Goal: Task Accomplishment & Management: Complete application form

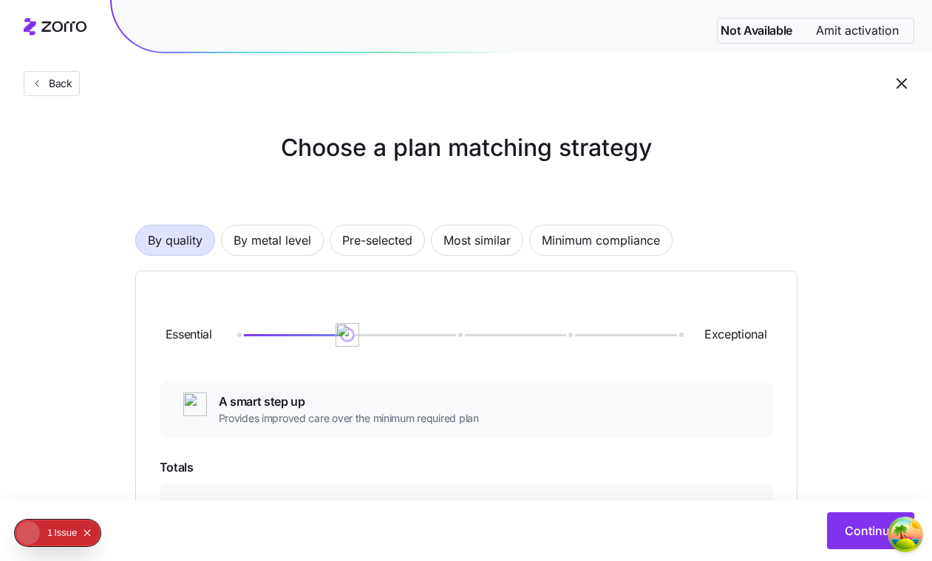
scroll to position [344, 0]
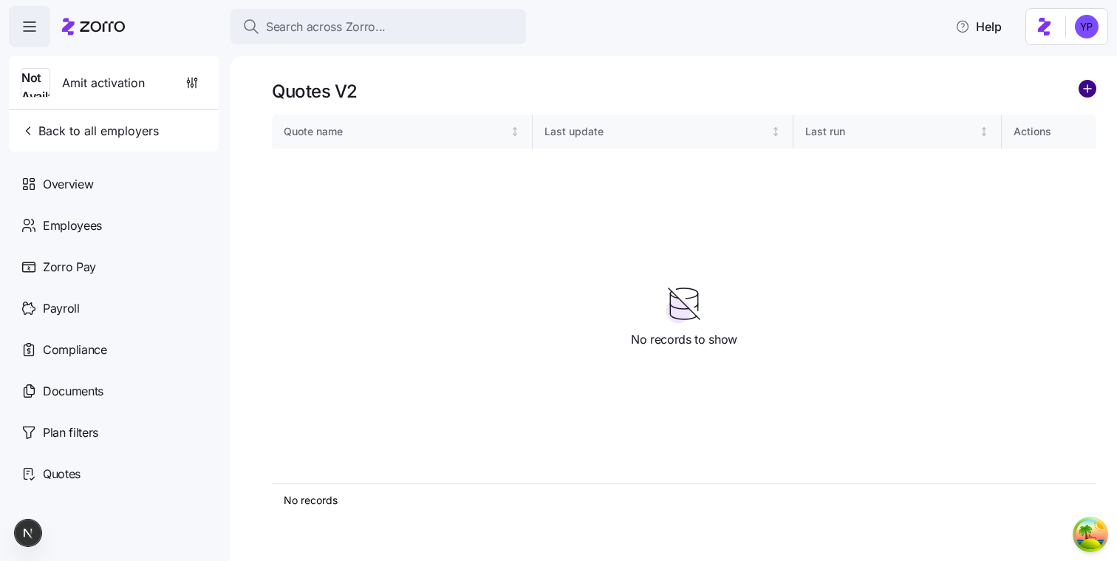
click at [1092, 92] on circle "add icon" at bounding box center [1088, 89] width 16 height 16
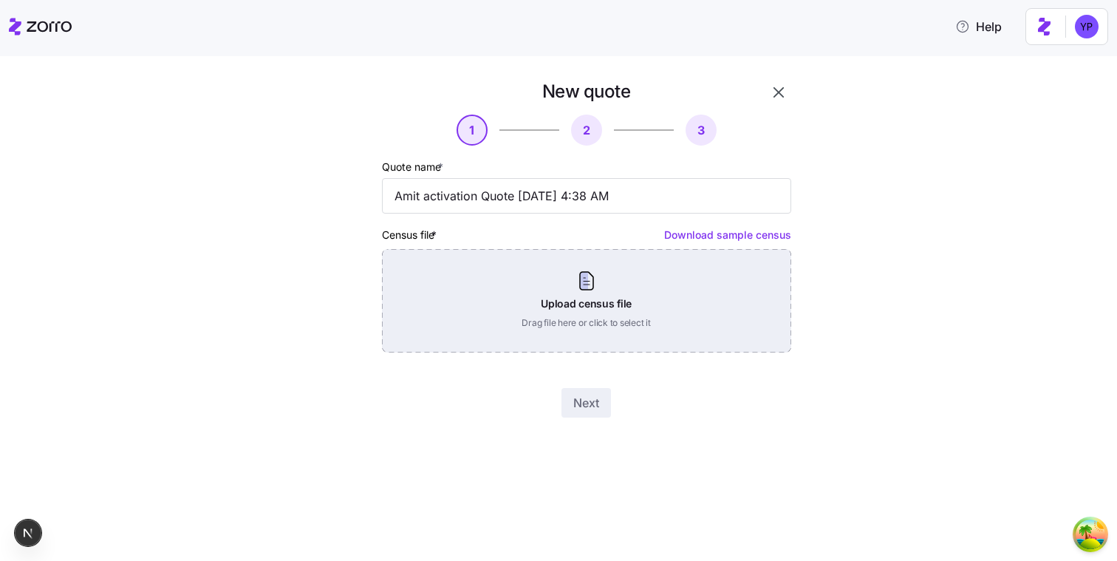
click at [754, 279] on div "Upload census file Drag file here or click to select it" at bounding box center [586, 300] width 409 height 103
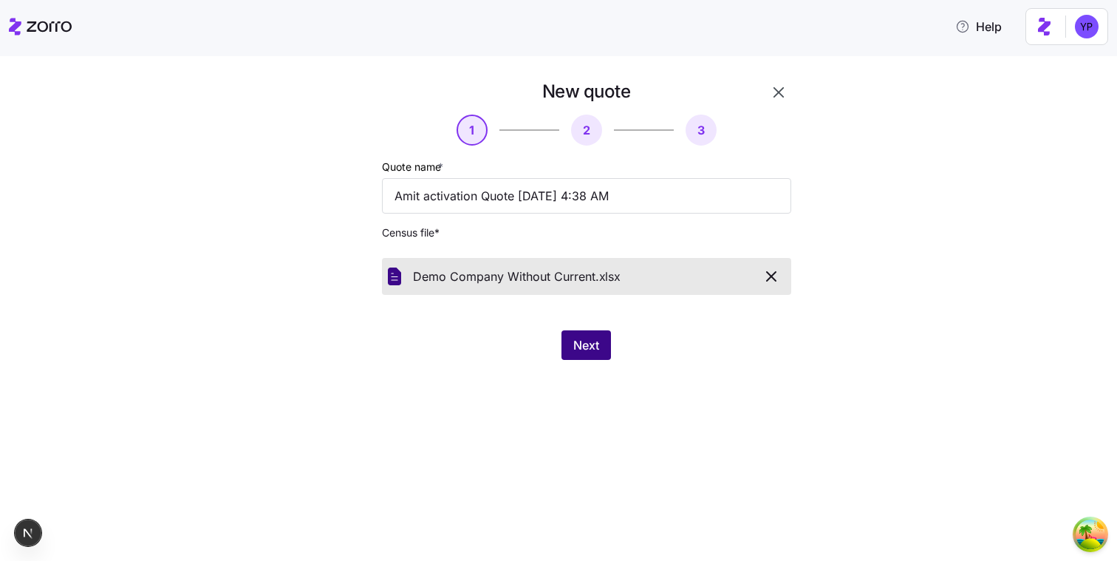
click at [591, 352] on span "Next" at bounding box center [586, 345] width 26 height 18
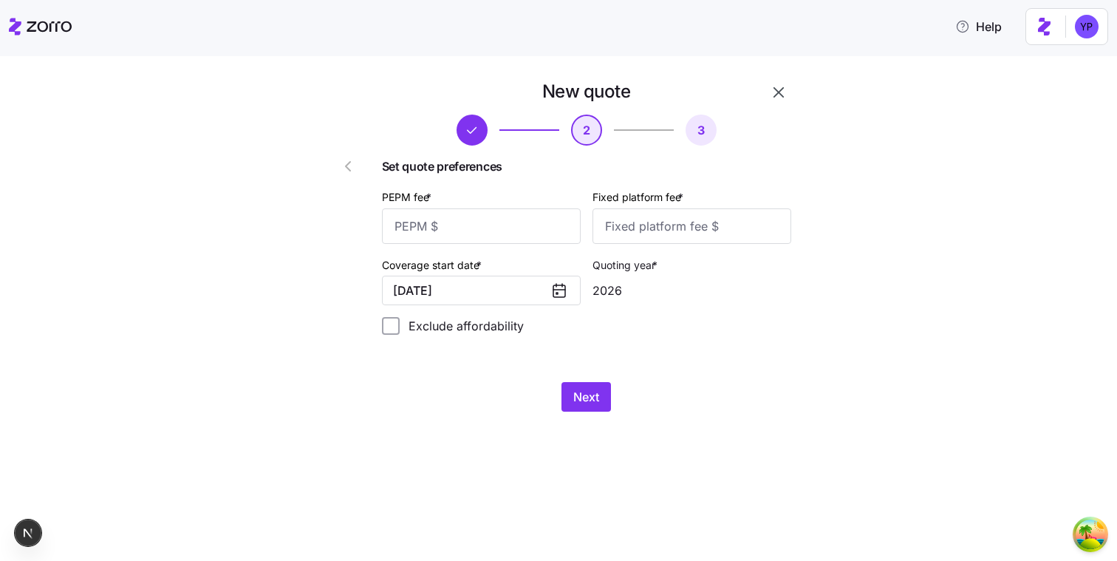
click at [355, 164] on icon "button" at bounding box center [348, 166] width 18 height 18
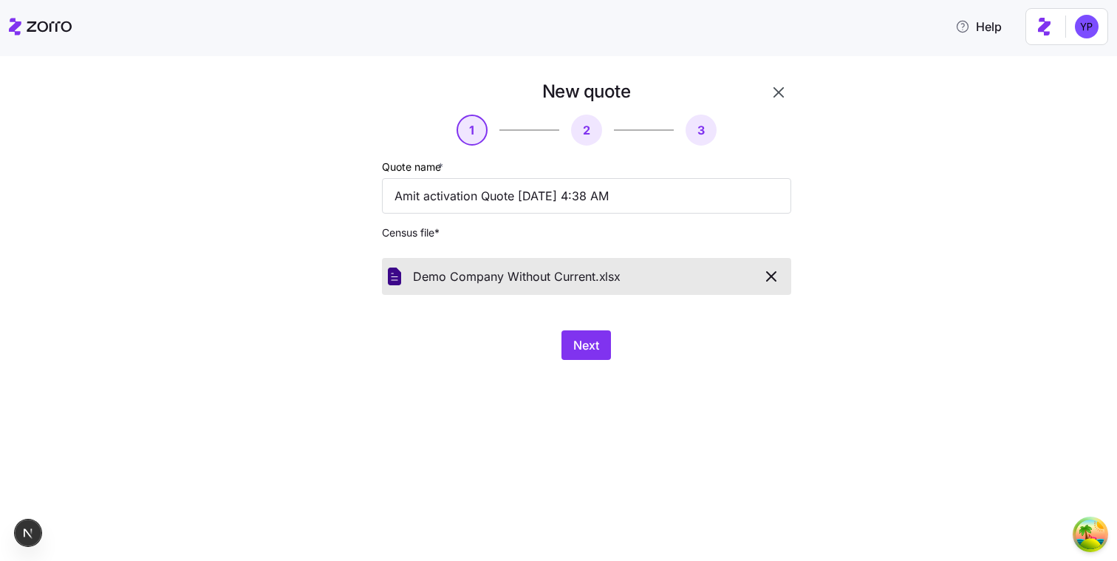
click at [760, 275] on span "button" at bounding box center [772, 277] width 26 height 18
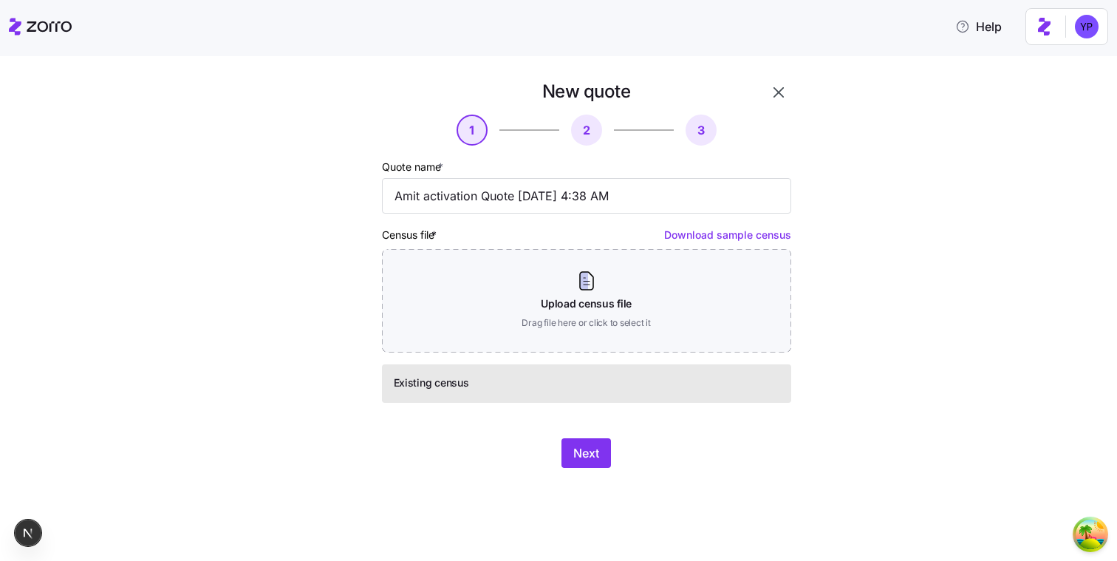
click at [695, 228] on link "Download sample census" at bounding box center [727, 234] width 127 height 13
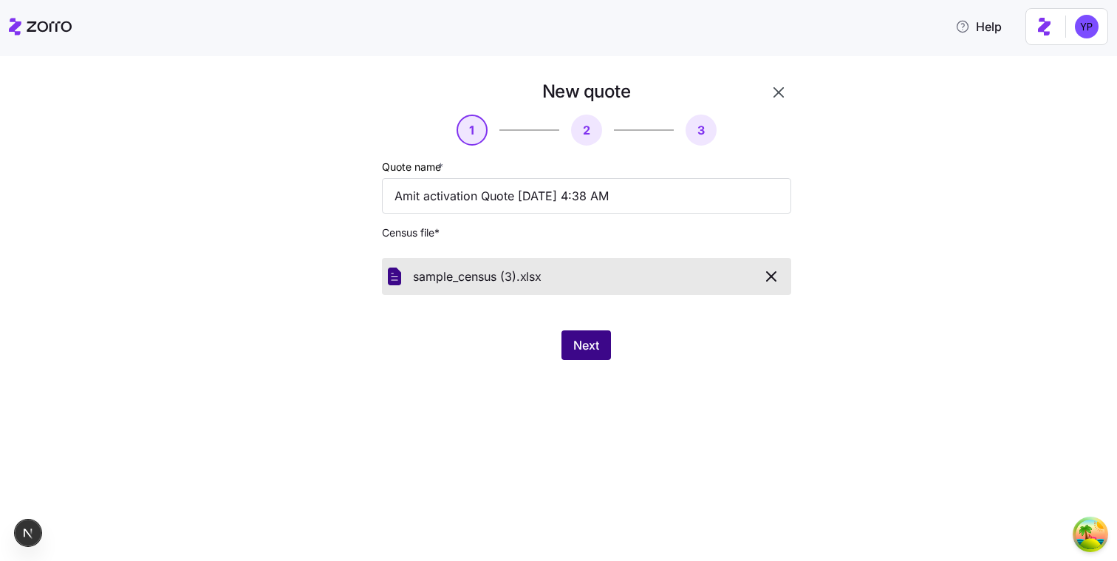
click at [589, 356] on button "Next" at bounding box center [587, 345] width 50 height 30
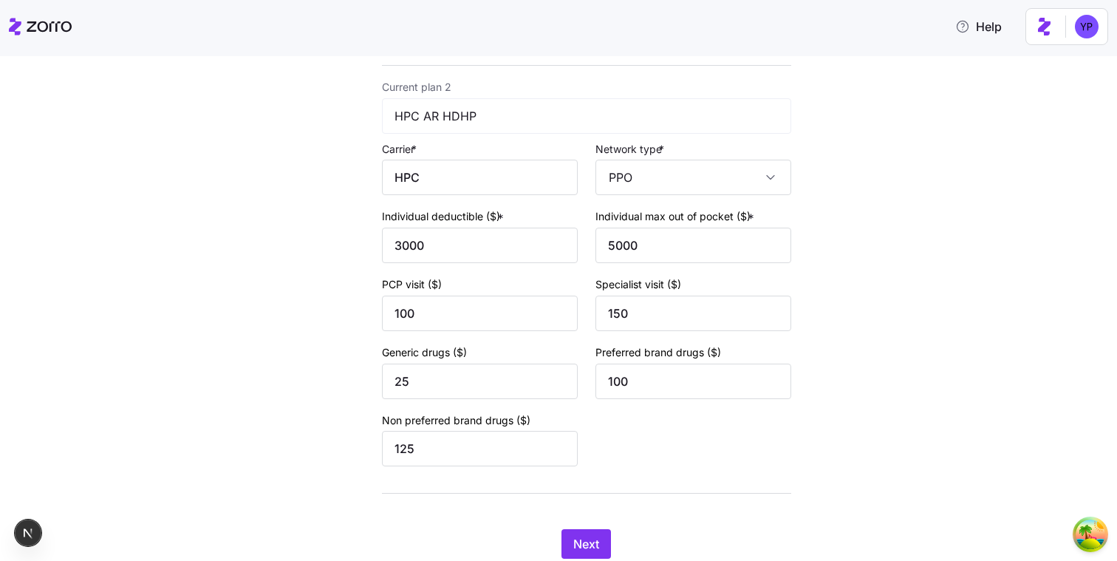
scroll to position [593, 0]
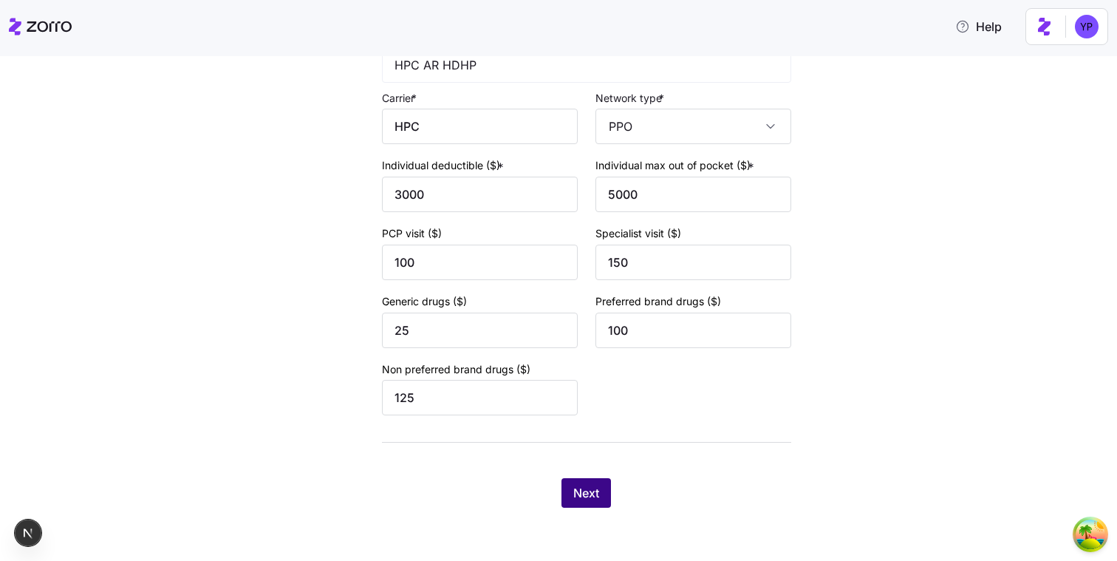
click at [596, 489] on span "Next" at bounding box center [586, 493] width 26 height 18
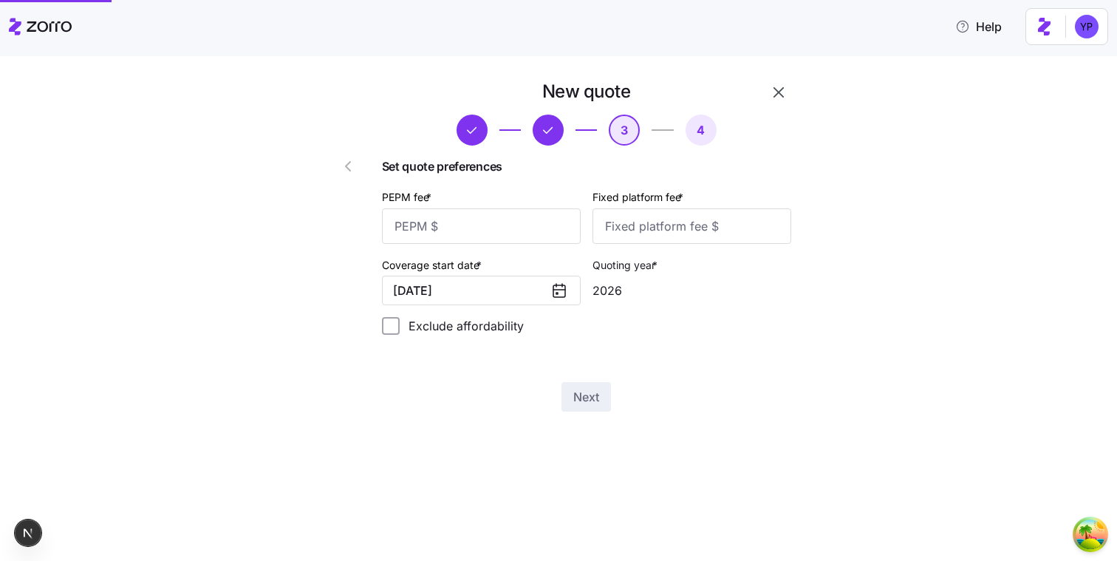
scroll to position [0, 0]
click at [488, 237] on input "PEPM fee *" at bounding box center [481, 225] width 199 height 35
type input "12"
click at [621, 223] on input "Fixed platform fee *" at bounding box center [692, 225] width 199 height 35
type input "12"
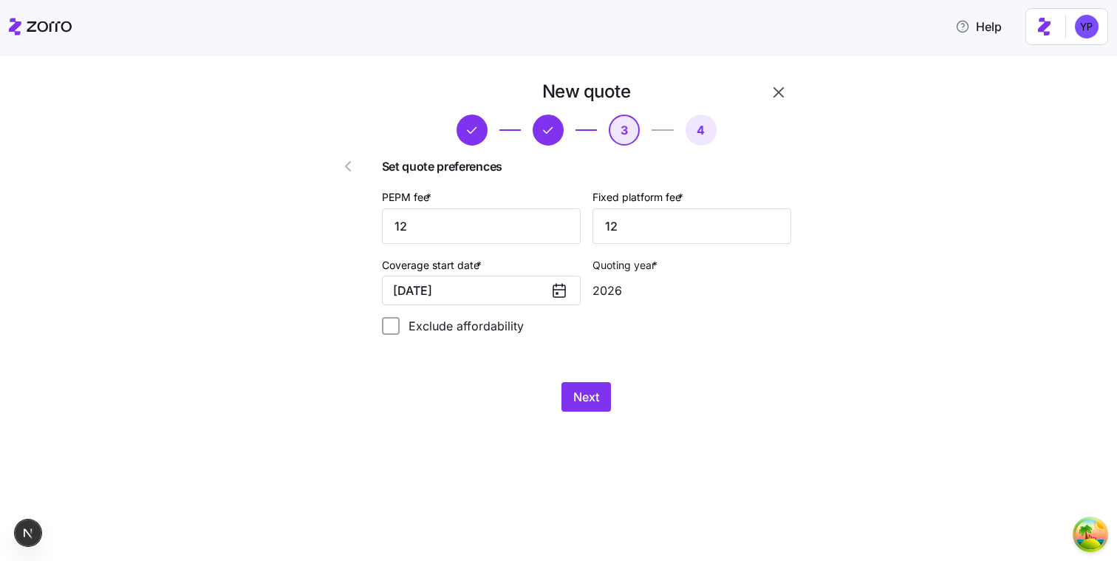
click at [552, 361] on div "New quote 3 4 Set quote preferences PEPM fee * 12 Fixed platform fee * 12 Cover…" at bounding box center [586, 246] width 421 height 344
click at [568, 383] on div "Next" at bounding box center [586, 397] width 409 height 30
click at [576, 393] on span "Next" at bounding box center [586, 397] width 26 height 18
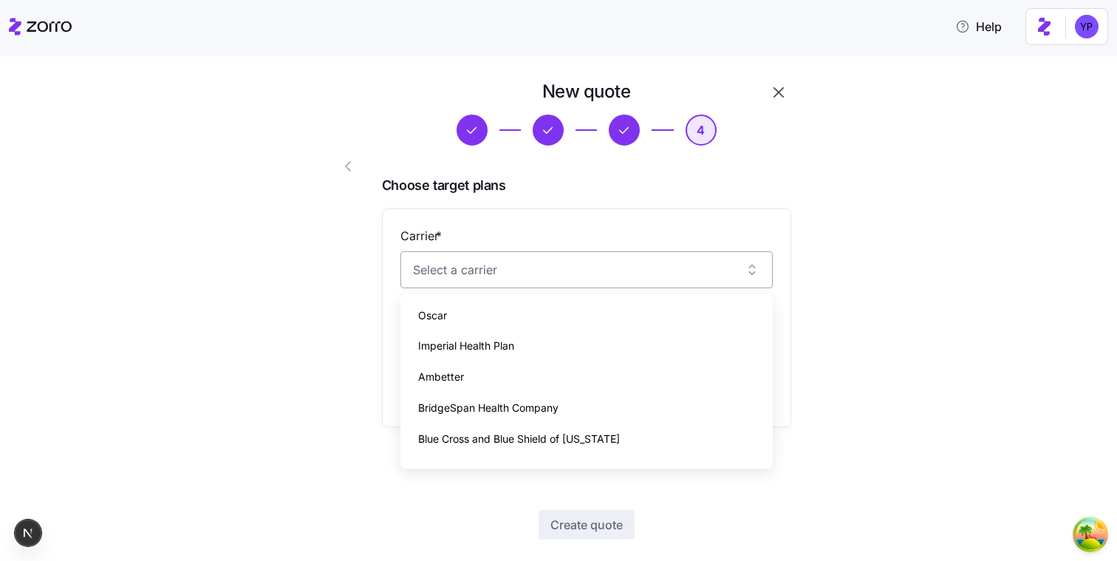
click at [545, 281] on input "Carrier *" at bounding box center [587, 269] width 372 height 37
click at [351, 373] on div at bounding box center [334, 332] width 84 height 516
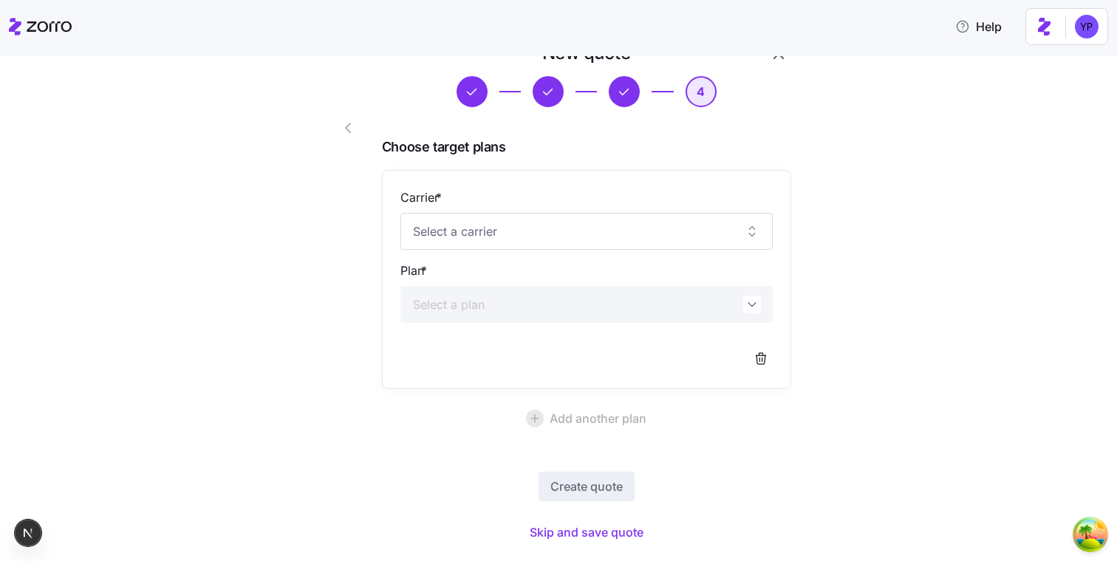
scroll to position [75, 0]
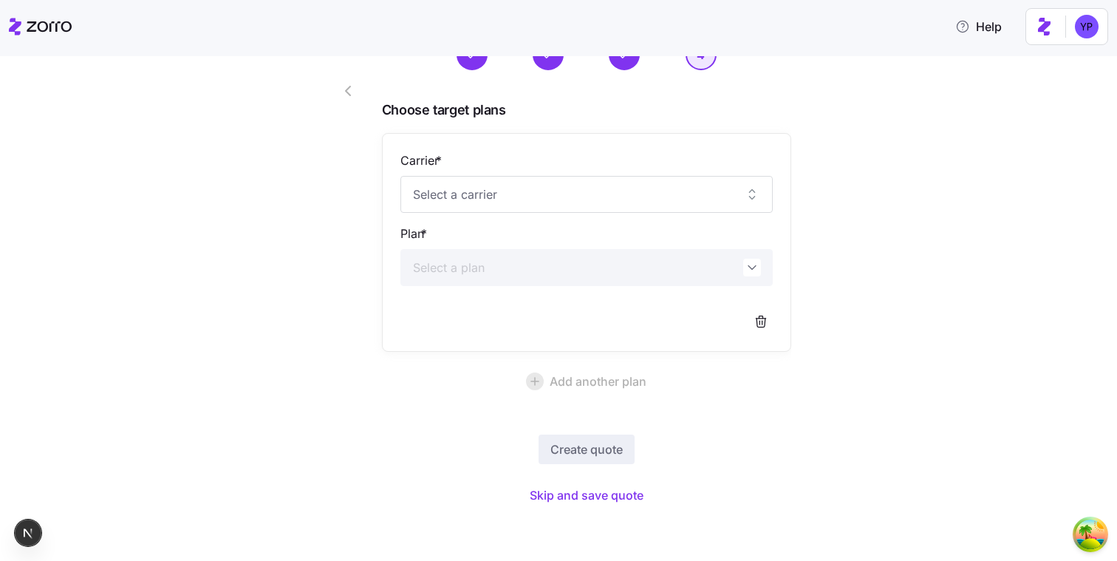
drag, startPoint x: 562, startPoint y: 499, endPoint x: 327, endPoint y: 445, distance: 241.1
click at [327, 445] on div "New quote 4 Choose target plans Carrier * Plan * Add another plan Create quote …" at bounding box center [544, 257] width 505 height 516
click at [327, 445] on div at bounding box center [334, 257] width 84 height 516
click at [452, 202] on input "Carrier *" at bounding box center [587, 194] width 372 height 37
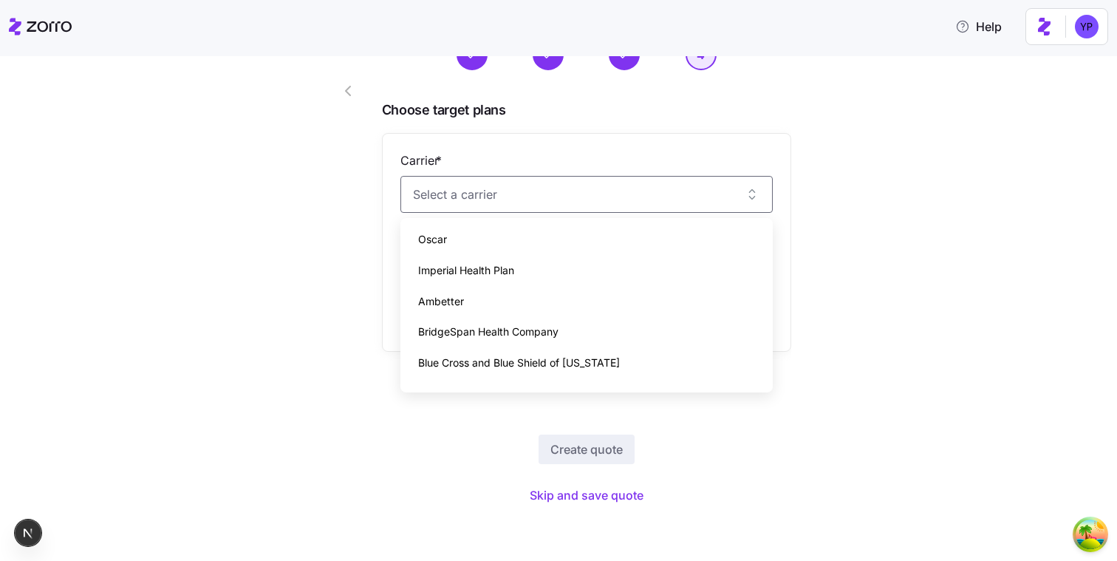
click at [449, 289] on div "Ambetter" at bounding box center [586, 301] width 361 height 31
type input "Ambetter"
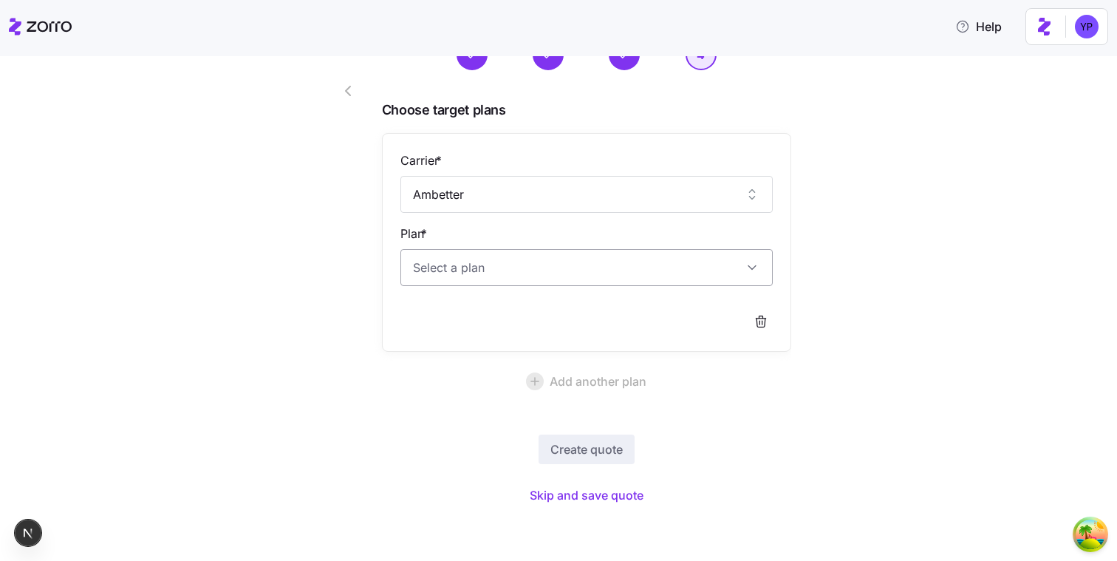
click at [465, 278] on input "Plan *" at bounding box center [587, 267] width 372 height 37
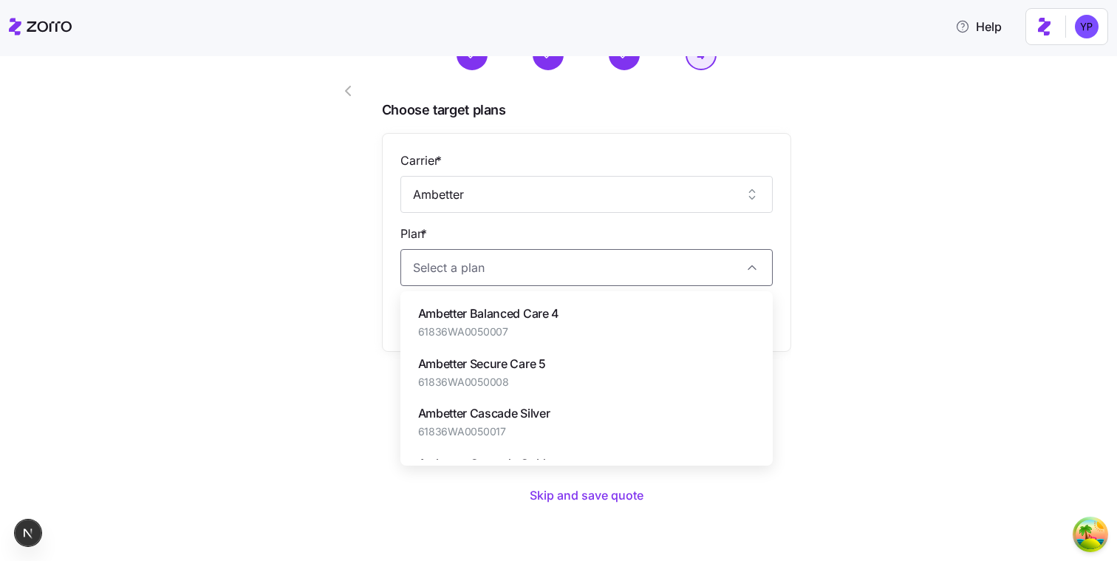
click at [471, 366] on span "Ambetter Secure Care 5" at bounding box center [482, 364] width 128 height 18
type input "Ambetter Secure Care 5"
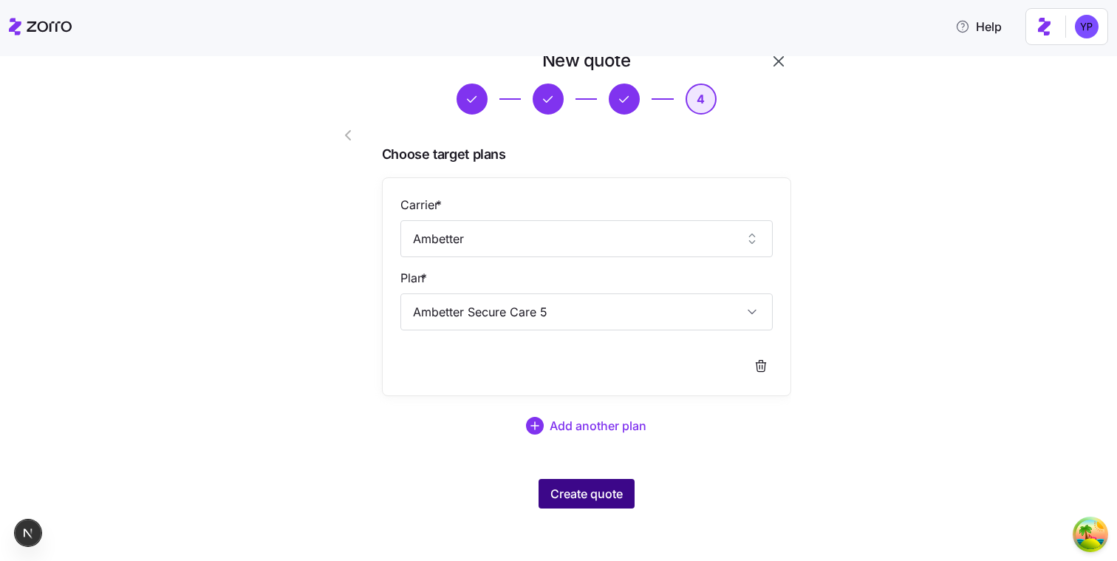
click at [583, 484] on button "Create quote" at bounding box center [587, 494] width 96 height 30
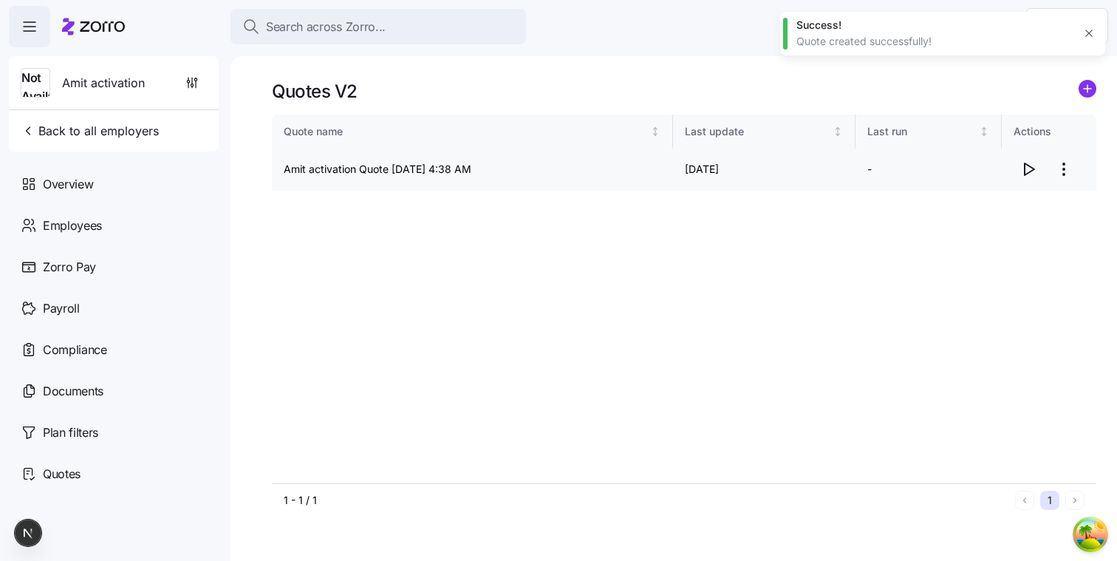
click at [1020, 171] on icon "button" at bounding box center [1029, 169] width 18 height 18
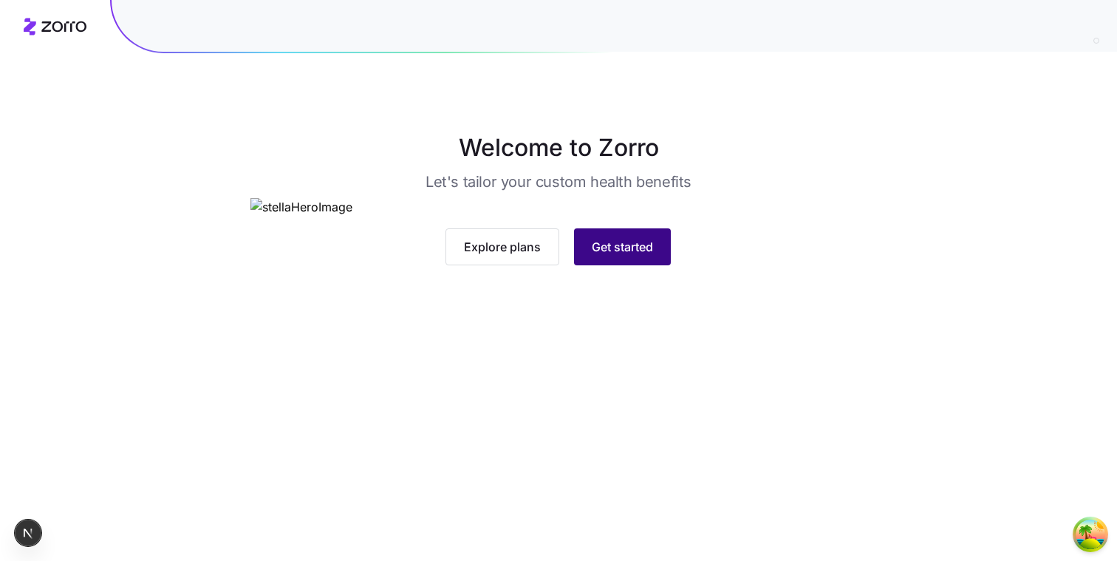
click at [644, 256] on span "Get started" at bounding box center [622, 247] width 61 height 18
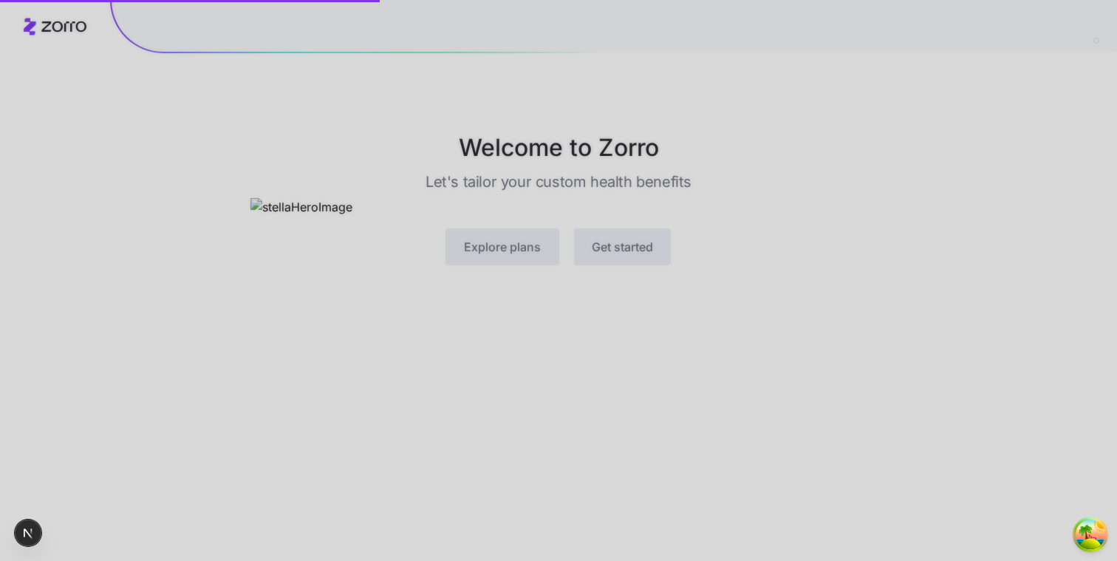
scroll to position [7, 0]
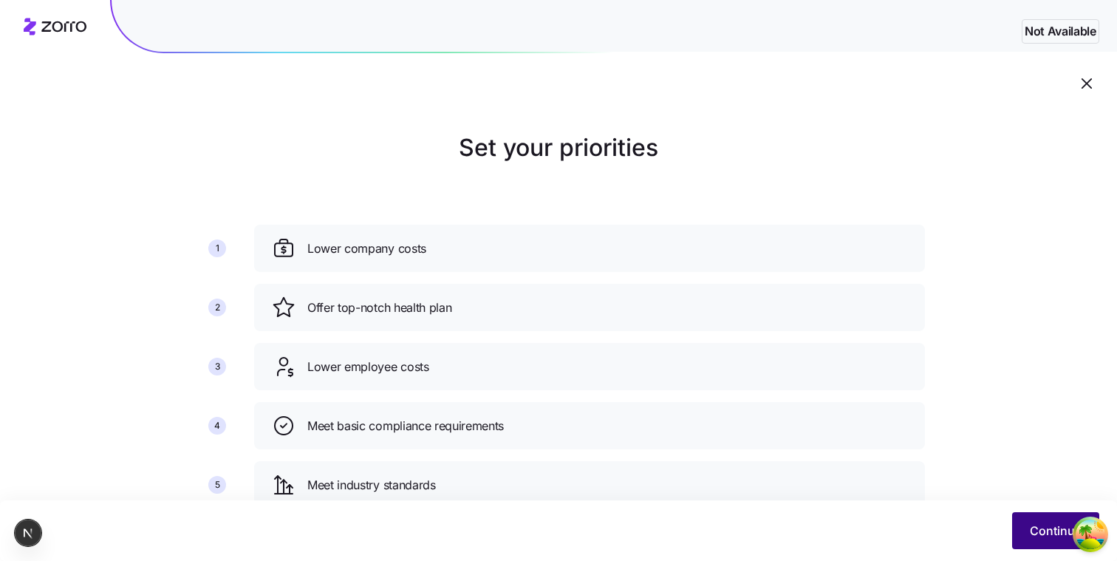
click at [1015, 518] on button "Continue" at bounding box center [1055, 530] width 87 height 37
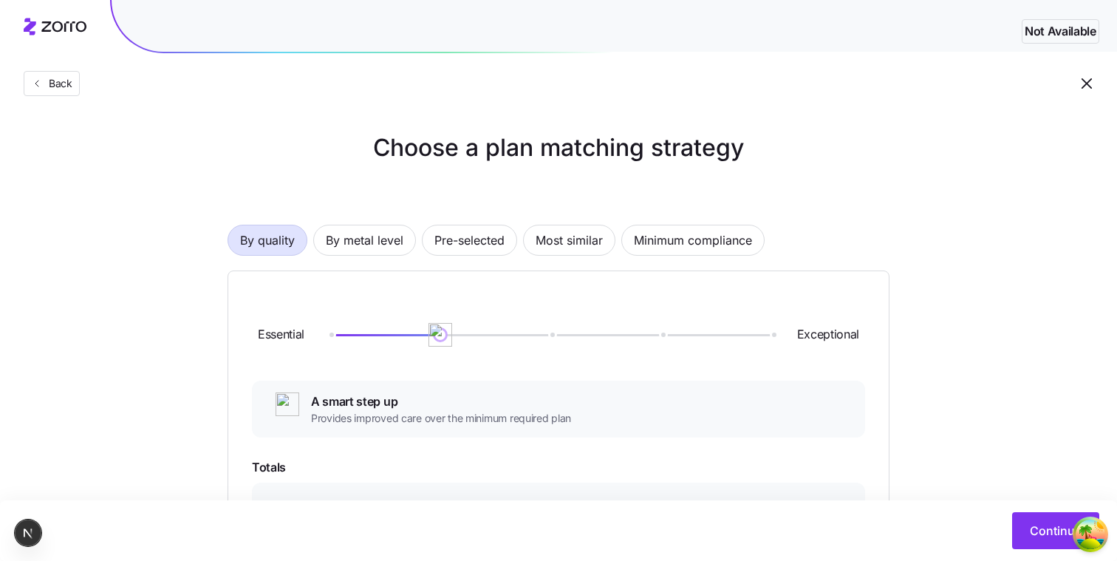
click at [1011, 520] on div "Continue" at bounding box center [557, 530] width 1085 height 37
click at [1024, 520] on button "Continue" at bounding box center [1055, 530] width 87 height 37
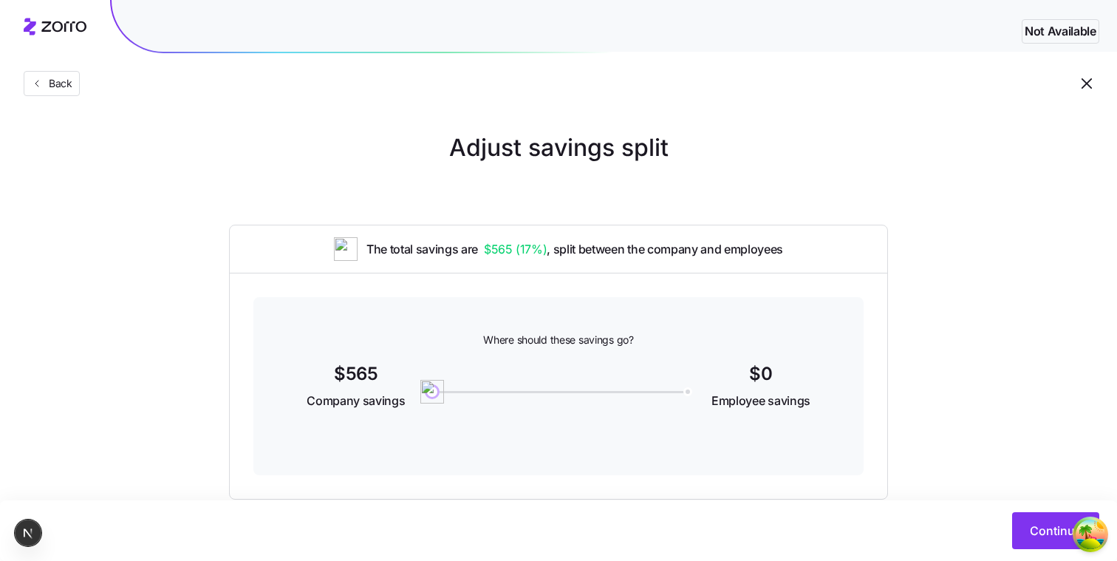
click at [1040, 556] on div "Continue" at bounding box center [558, 530] width 1117 height 61
click at [1025, 534] on button "Continue" at bounding box center [1055, 530] width 87 height 37
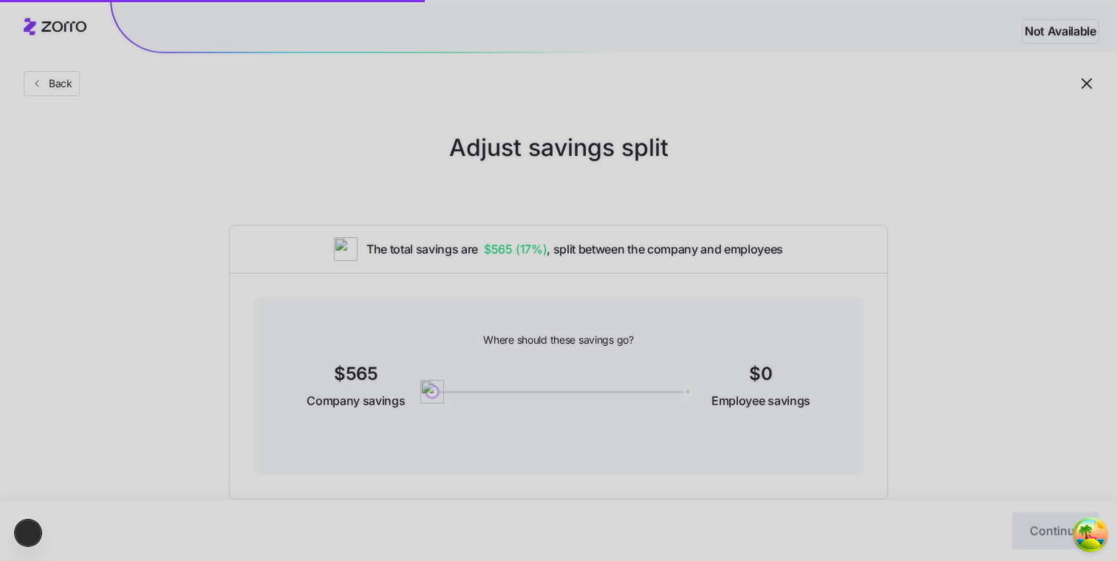
scroll to position [33, 0]
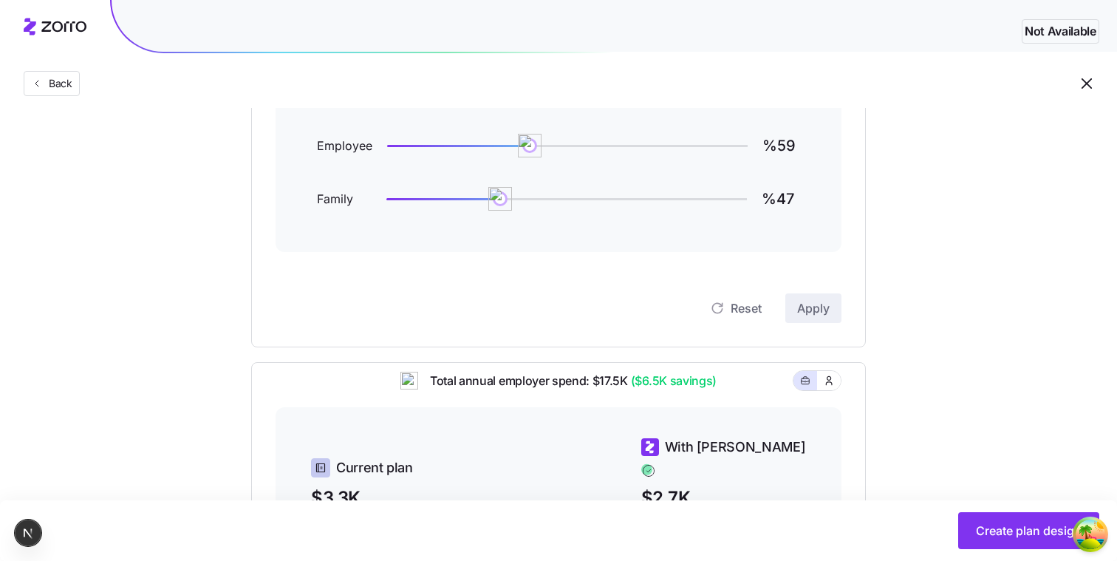
scroll to position [239, 0]
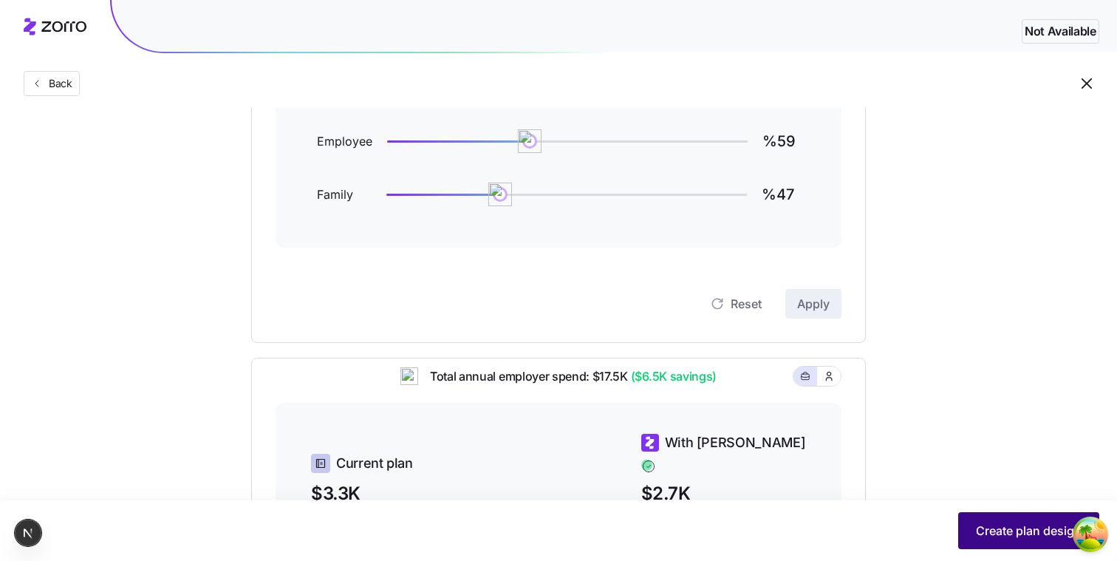
click at [998, 522] on span "Create plan design" at bounding box center [1029, 531] width 106 height 18
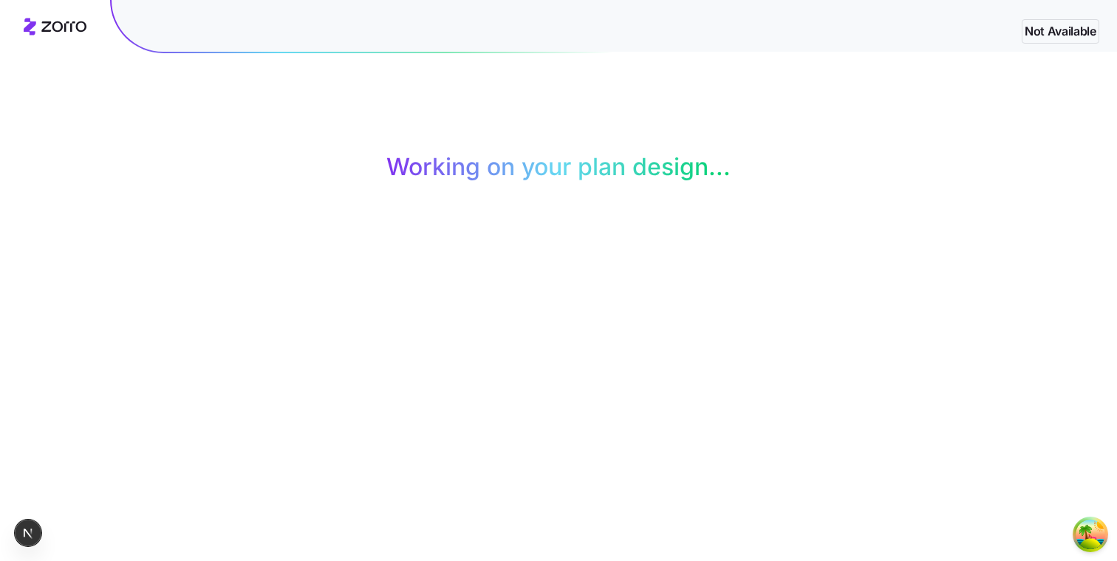
scroll to position [50, 0]
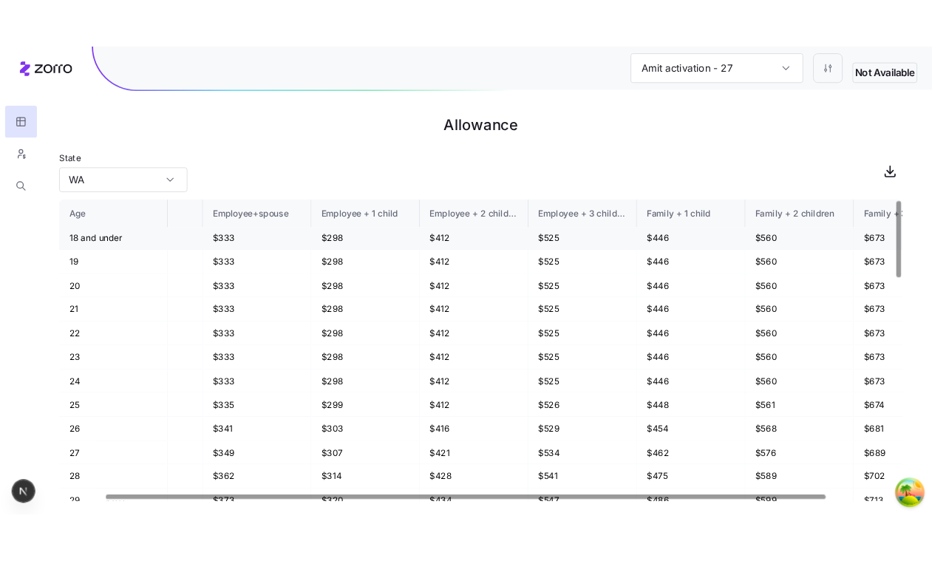
scroll to position [1, 0]
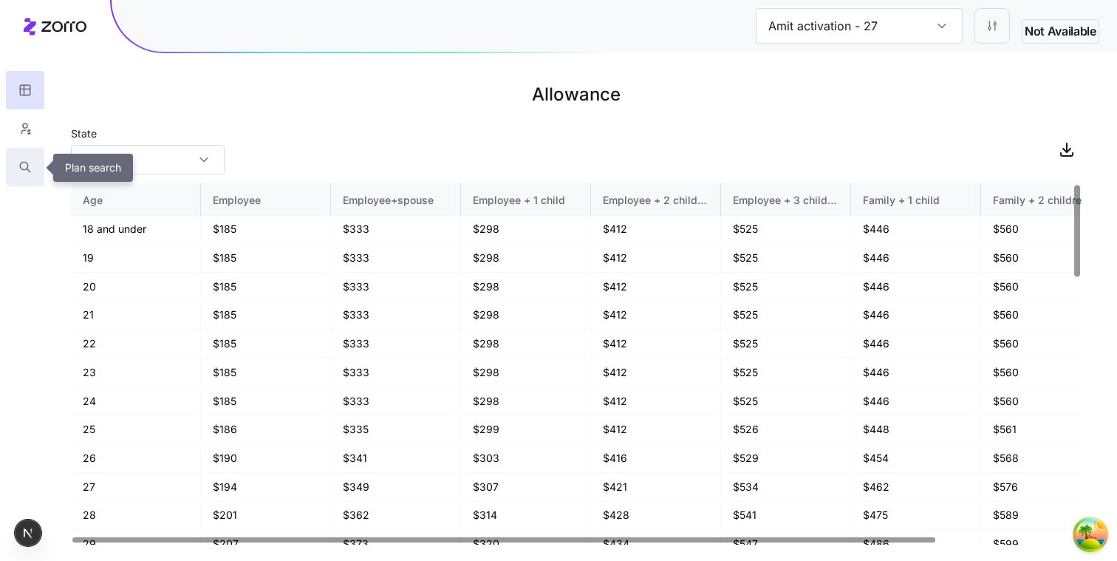
click at [10, 163] on button "button" at bounding box center [25, 167] width 38 height 38
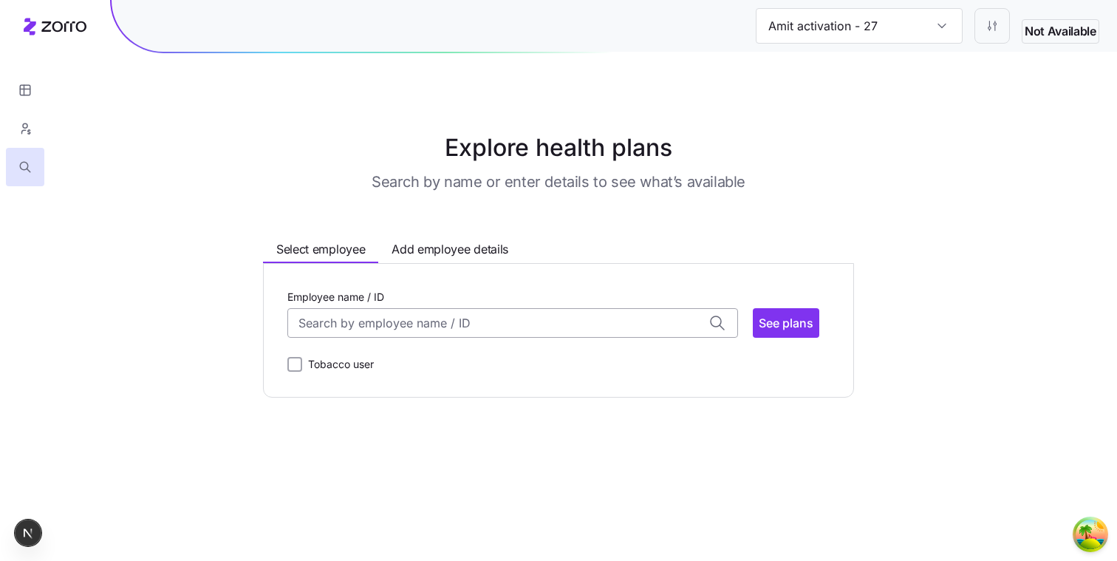
click at [413, 331] on input "Employee name / ID" at bounding box center [512, 323] width 451 height 30
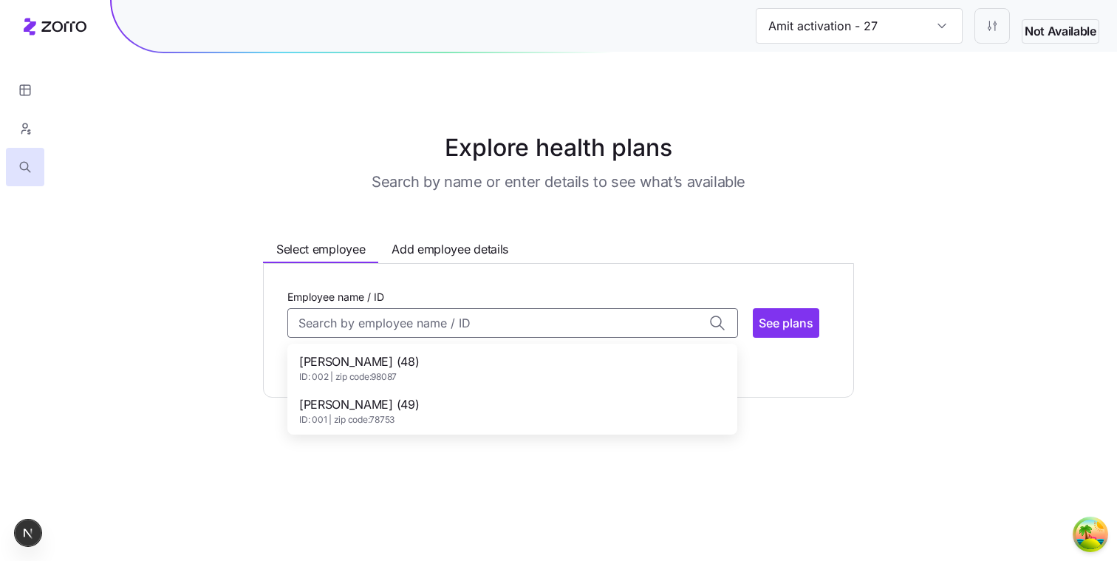
click at [412, 378] on div "Dave Brown (48) ID: 002 | zip code: 98087" at bounding box center [512, 368] width 444 height 43
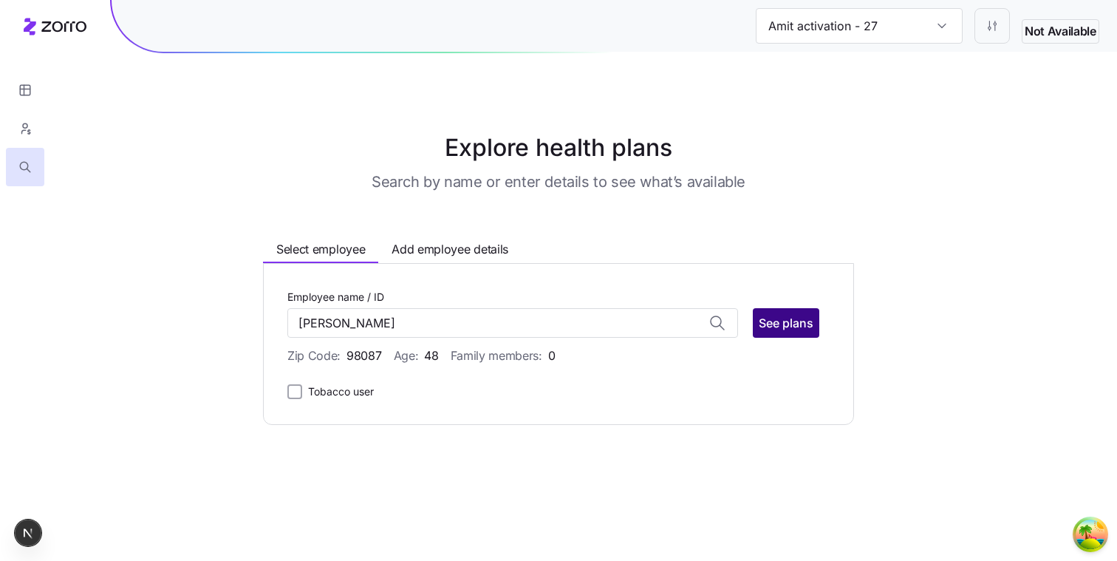
click at [802, 319] on span "See plans" at bounding box center [786, 323] width 55 height 18
type input "Dave Brown (ID: 002)"
click at [805, 327] on span "See plans" at bounding box center [786, 323] width 55 height 18
click at [786, 313] on button "See plans" at bounding box center [786, 323] width 67 height 30
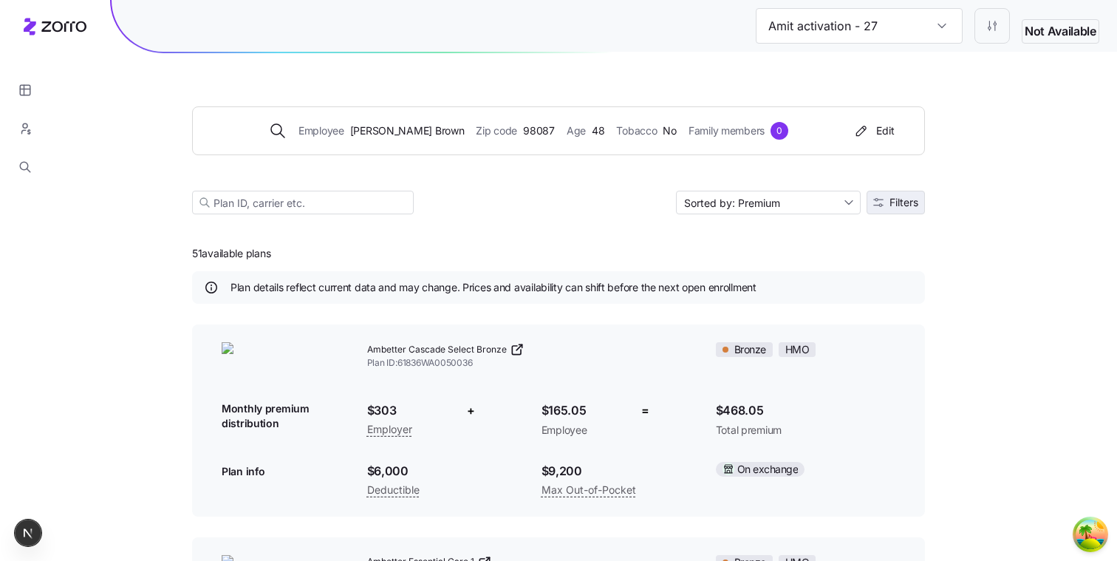
click at [889, 212] on button "Filters" at bounding box center [896, 203] width 58 height 24
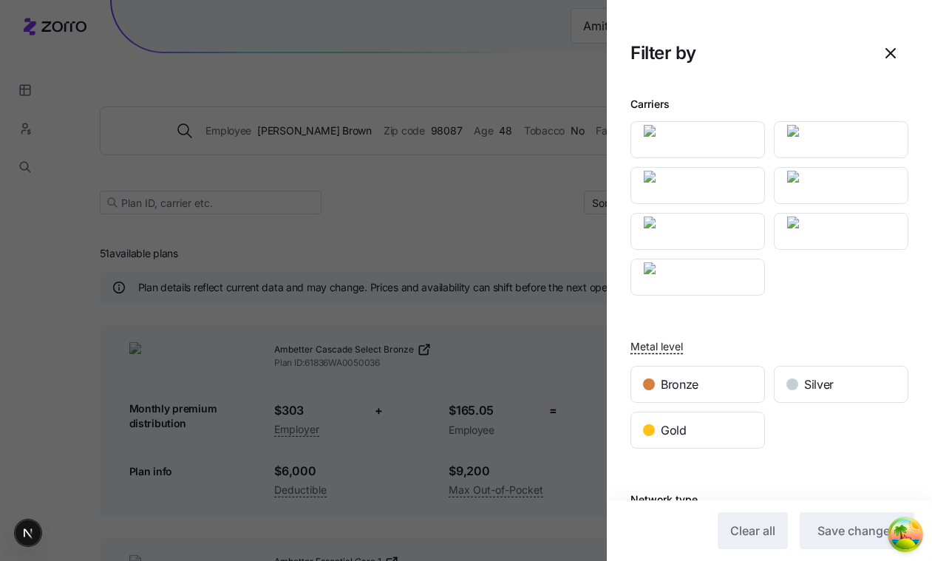
click at [607, 109] on div "Carriers Metal level Bronze Silver Gold Network type HMO EPO Plan market On exc…" at bounding box center [769, 460] width 325 height 755
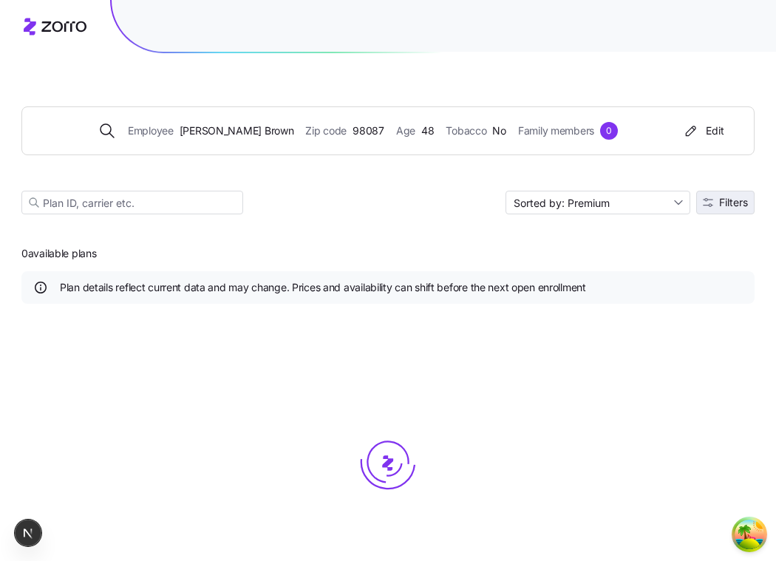
click at [740, 210] on button "Filters" at bounding box center [725, 203] width 58 height 24
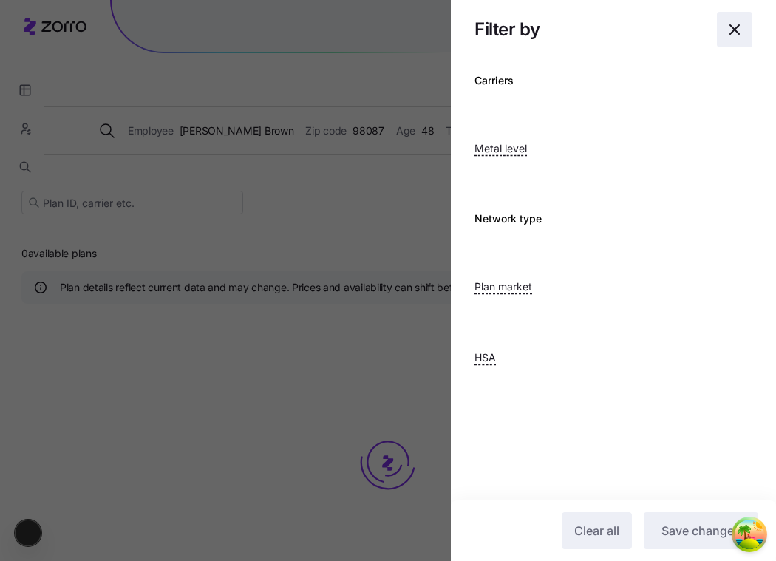
click at [733, 30] on icon "button" at bounding box center [734, 29] width 9 height 9
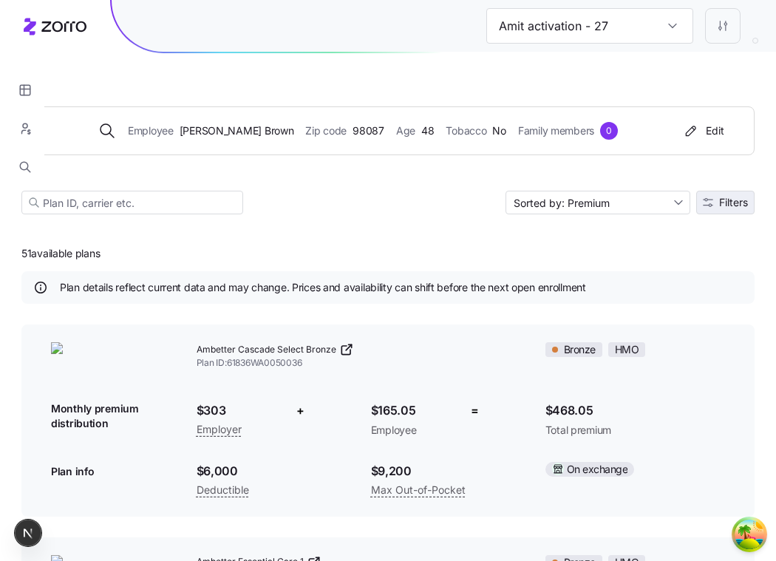
click at [717, 191] on button "Filters" at bounding box center [725, 203] width 58 height 24
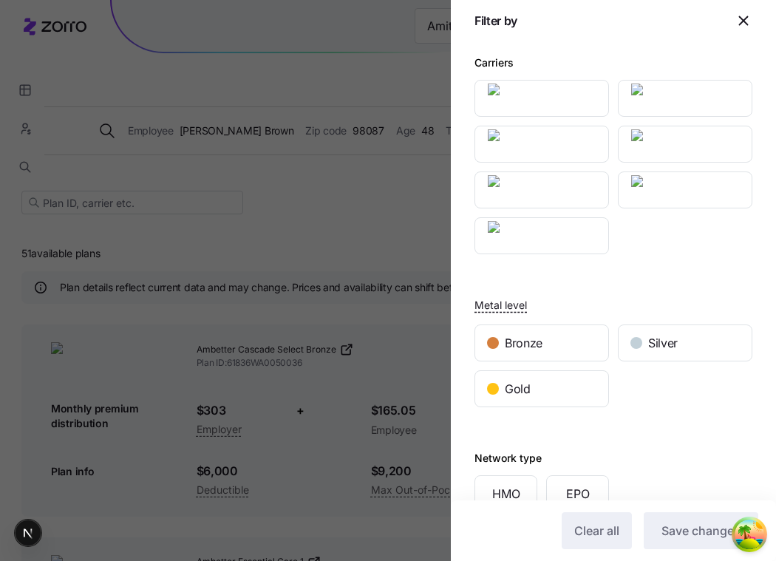
click at [745, 35] on h2 "Filter by" at bounding box center [613, 20] width 325 height 41
click at [747, 24] on icon "button" at bounding box center [744, 21] width 8 height 8
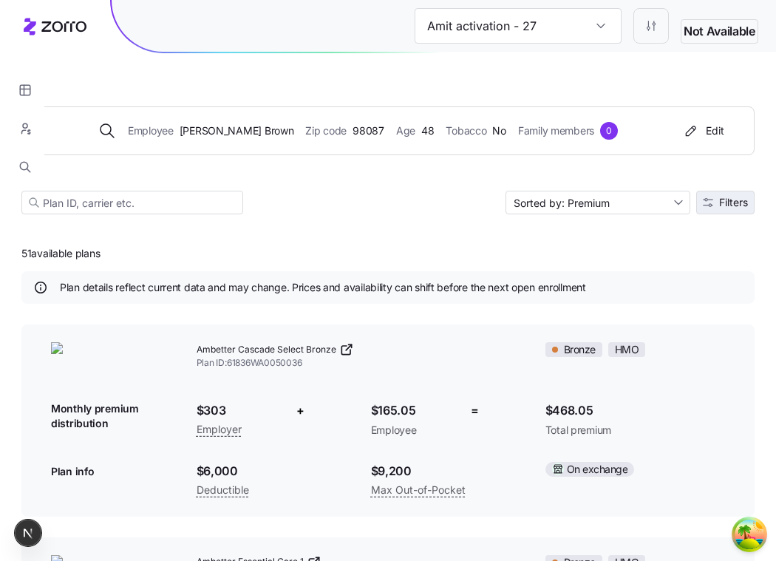
click at [719, 201] on span "Filters" at bounding box center [733, 202] width 29 height 10
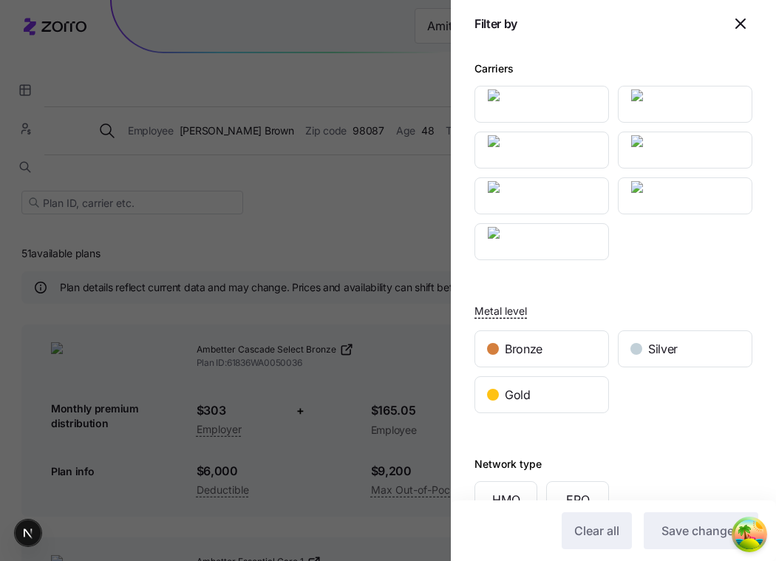
click at [730, 67] on div "Carriers" at bounding box center [613, 159] width 278 height 201
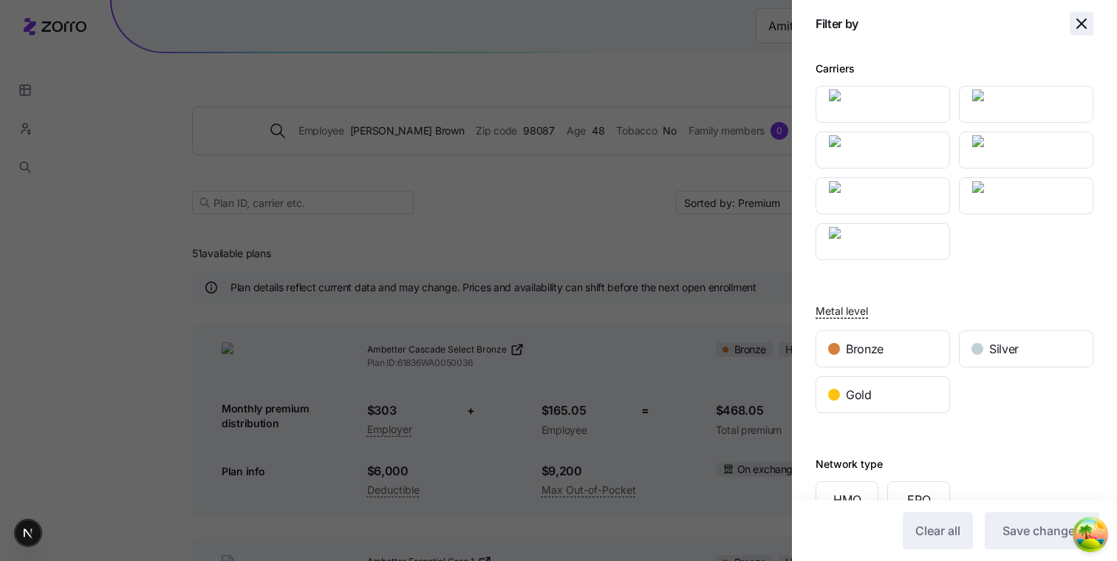
click at [1074, 30] on icon "button" at bounding box center [1082, 24] width 18 height 18
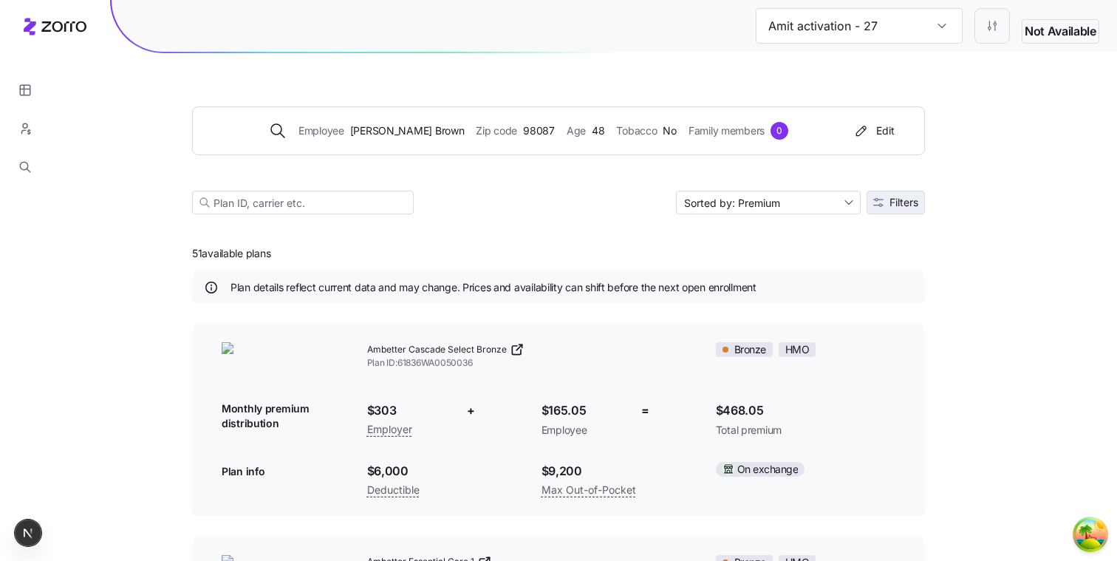
click at [899, 211] on button "Filters" at bounding box center [896, 203] width 58 height 24
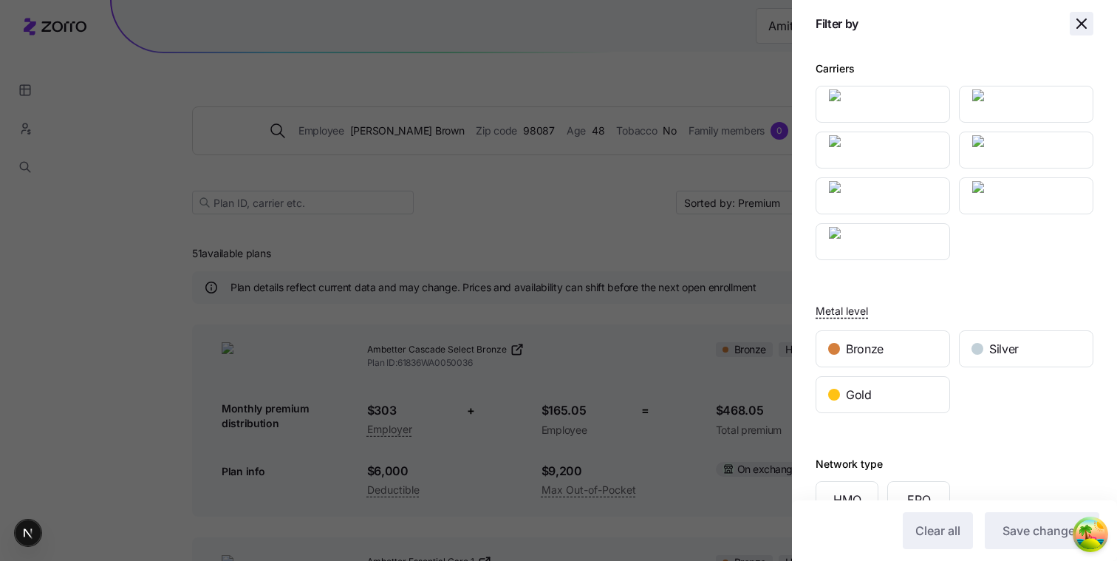
click at [1080, 33] on span "button" at bounding box center [1082, 24] width 22 height 22
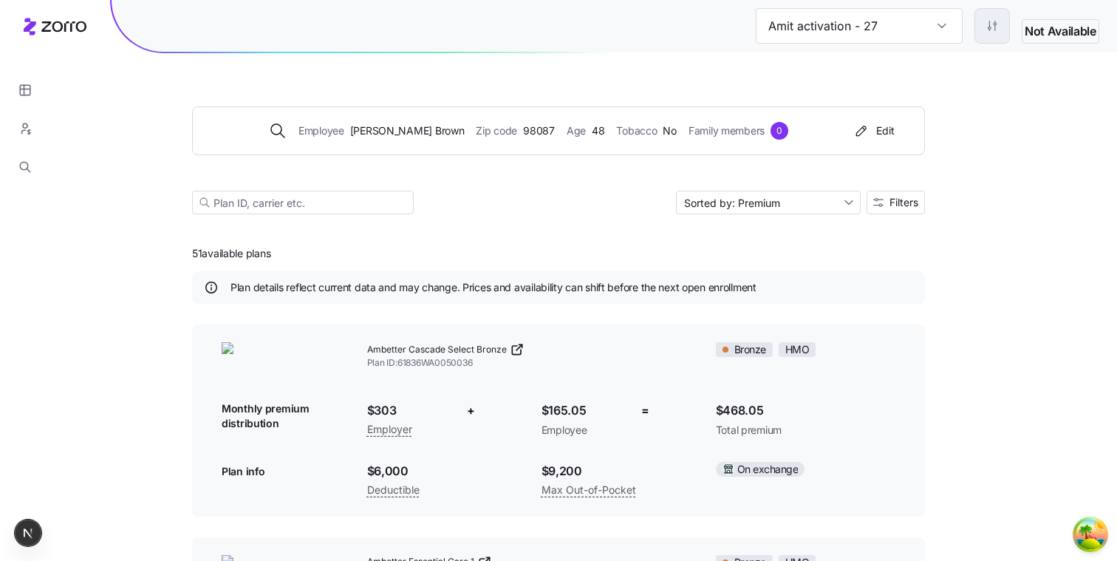
click at [958, 83] on span "Apply allowance model" at bounding box center [920, 88] width 112 height 15
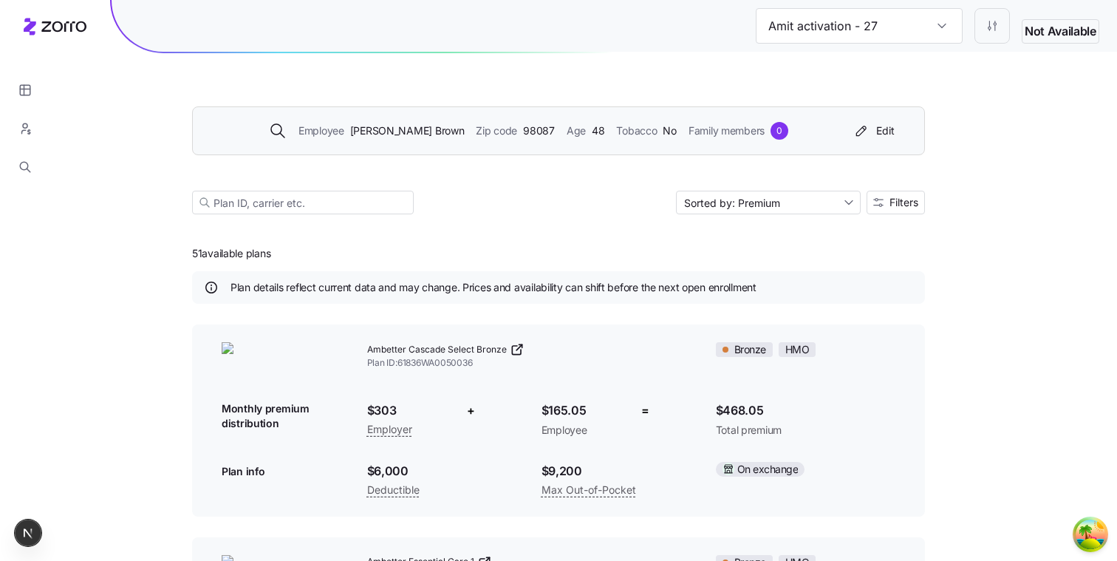
click at [888, 146] on div "Employee Dave Brown Zip code 98087 Age 48 Tobacco No Family members 0 Edit" at bounding box center [558, 130] width 733 height 49
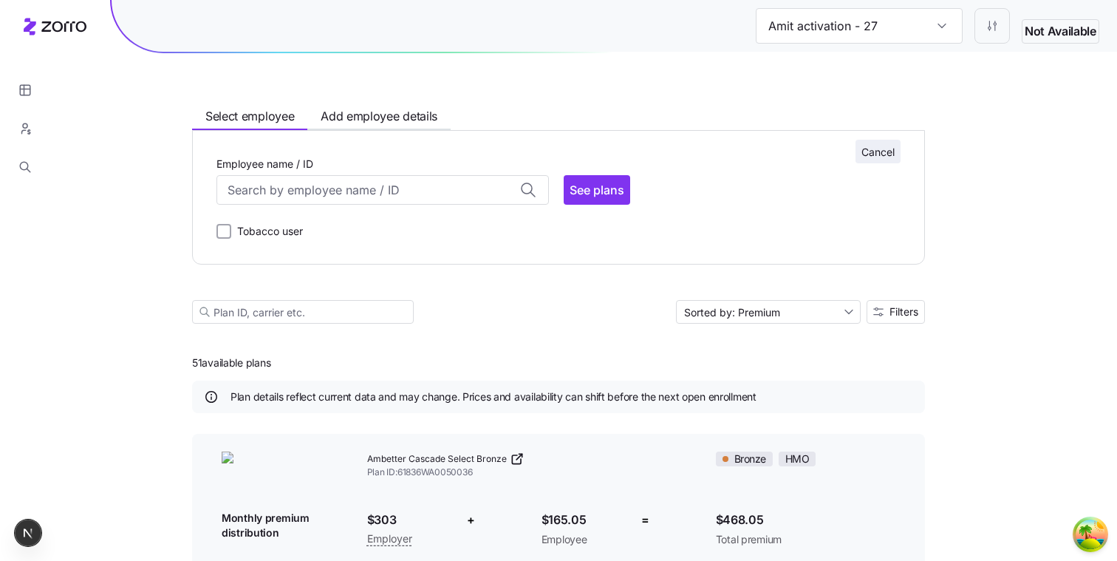
click at [888, 145] on button "Cancel" at bounding box center [878, 152] width 45 height 24
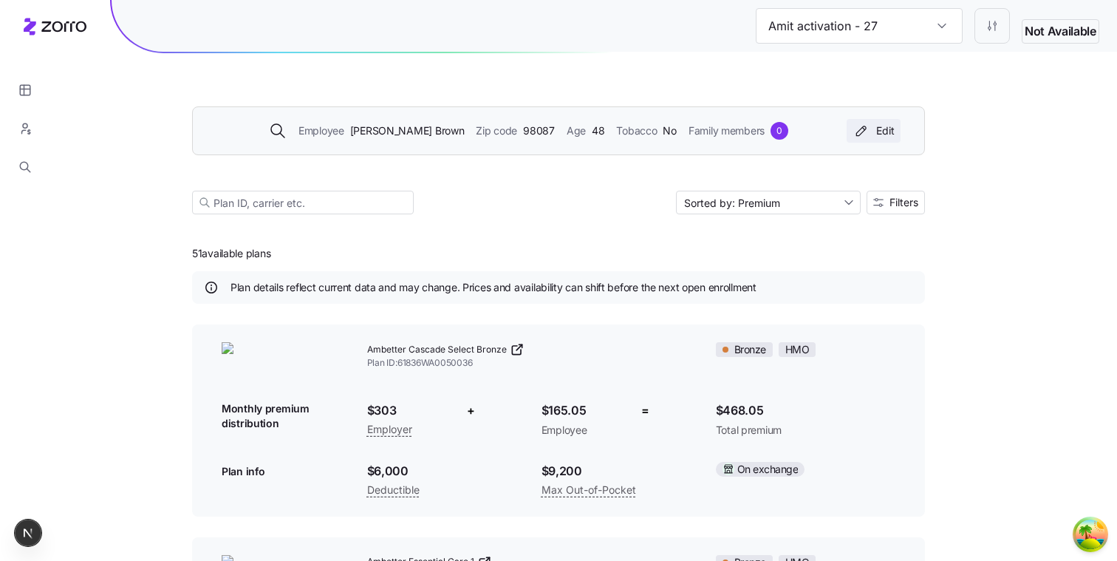
click at [879, 140] on button "Edit" at bounding box center [874, 131] width 54 height 24
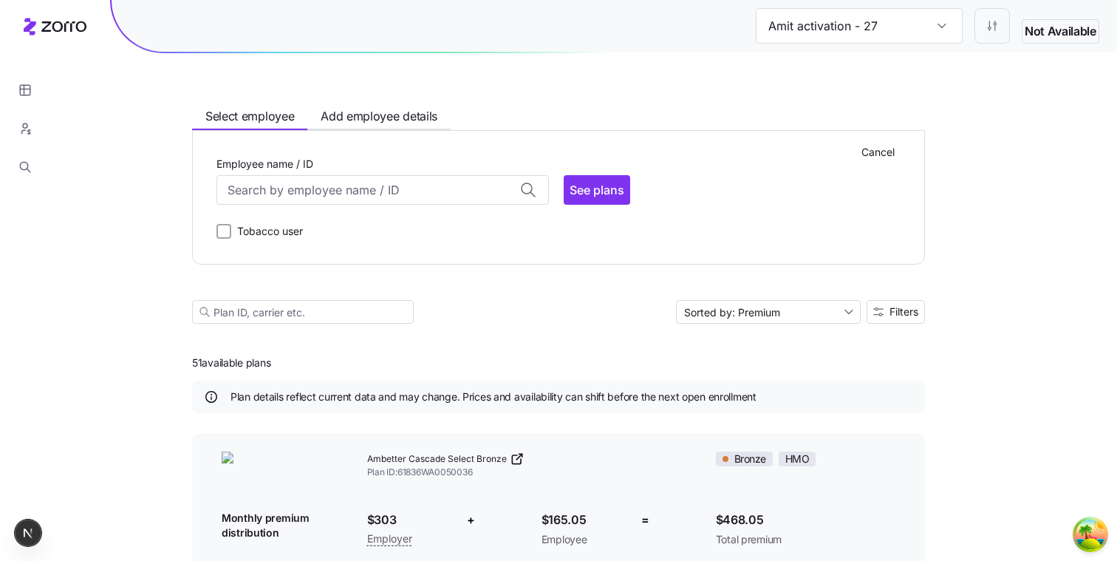
click at [879, 140] on button "Cancel" at bounding box center [878, 152] width 45 height 24
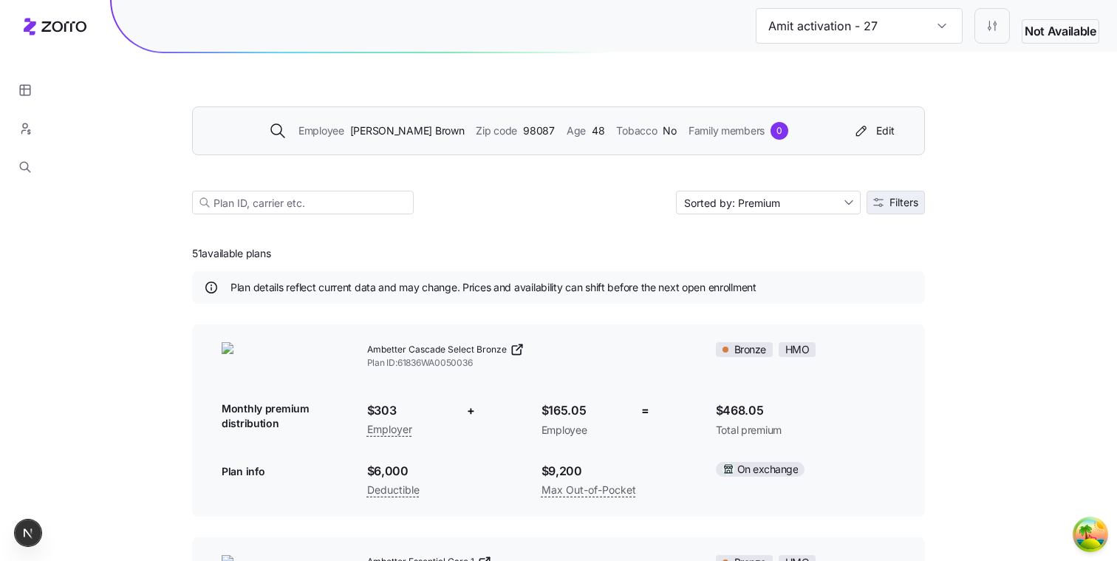
click at [882, 205] on span "Filters" at bounding box center [895, 202] width 45 height 10
